Goal: Information Seeking & Learning: Learn about a topic

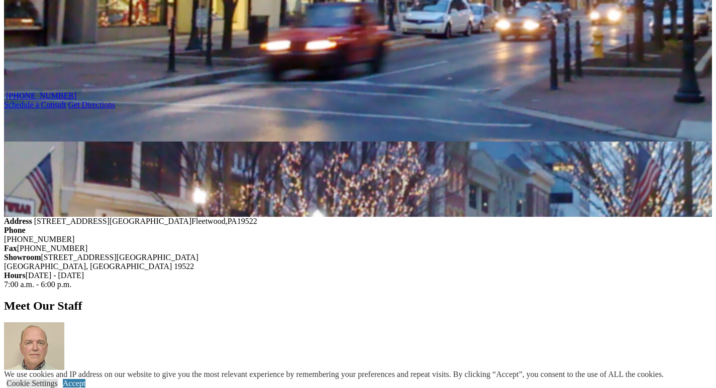
scroll to position [1105, 0]
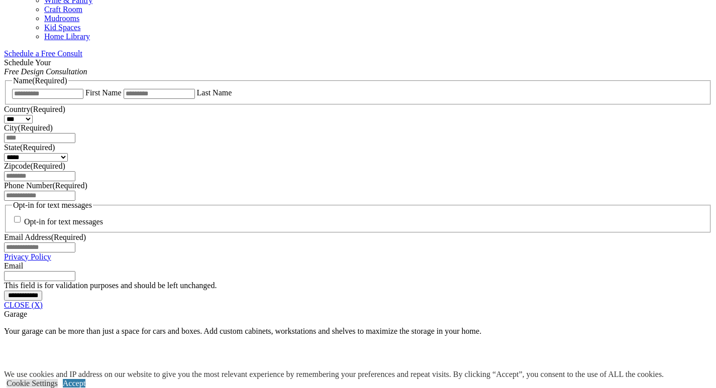
scroll to position [703, 0]
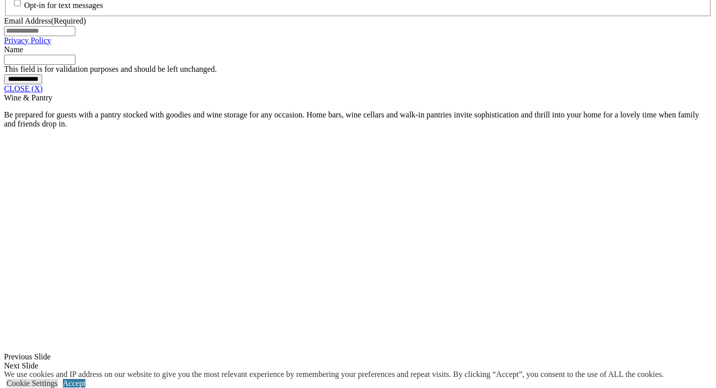
scroll to position [854, 0]
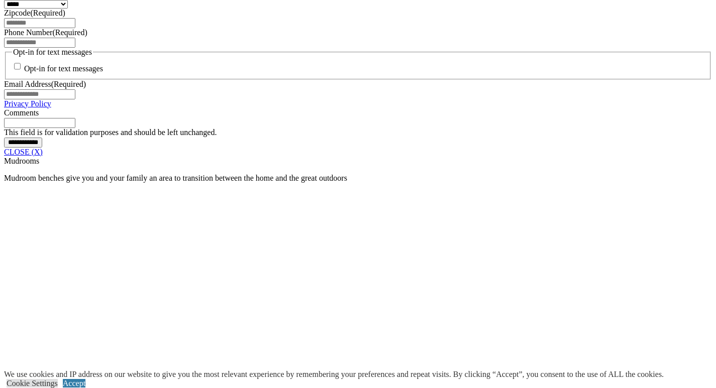
scroll to position [804, 0]
